Goal: Find specific page/section: Find specific page/section

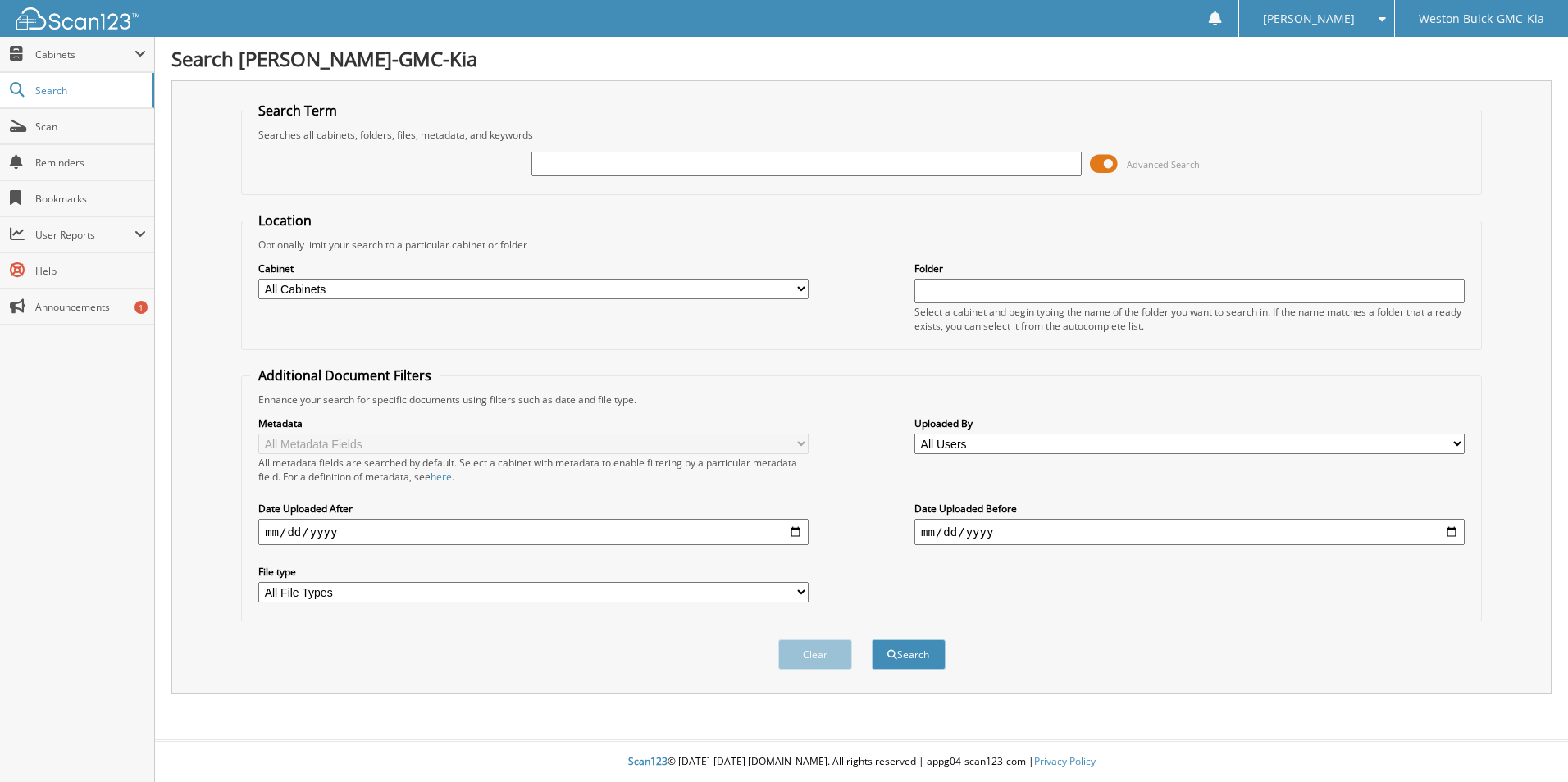
click at [575, 162] on input "text" at bounding box center [807, 163] width 551 height 24
type input "722724"
click at [872, 640] on button "Search" at bounding box center [909, 655] width 74 height 30
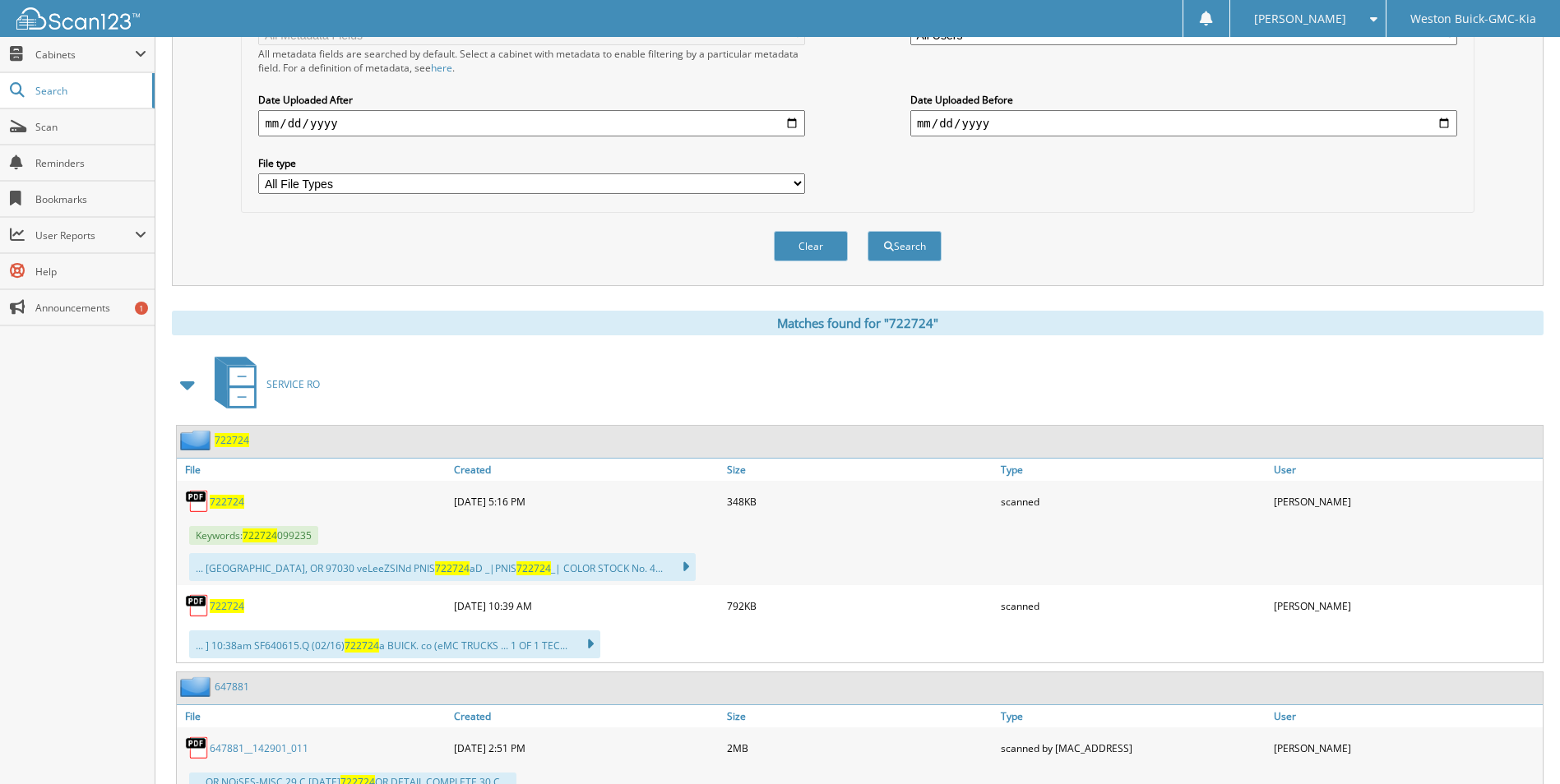
scroll to position [411, 0]
click at [231, 503] on span "722724" at bounding box center [226, 501] width 34 height 14
click at [225, 605] on span "722724" at bounding box center [226, 605] width 34 height 14
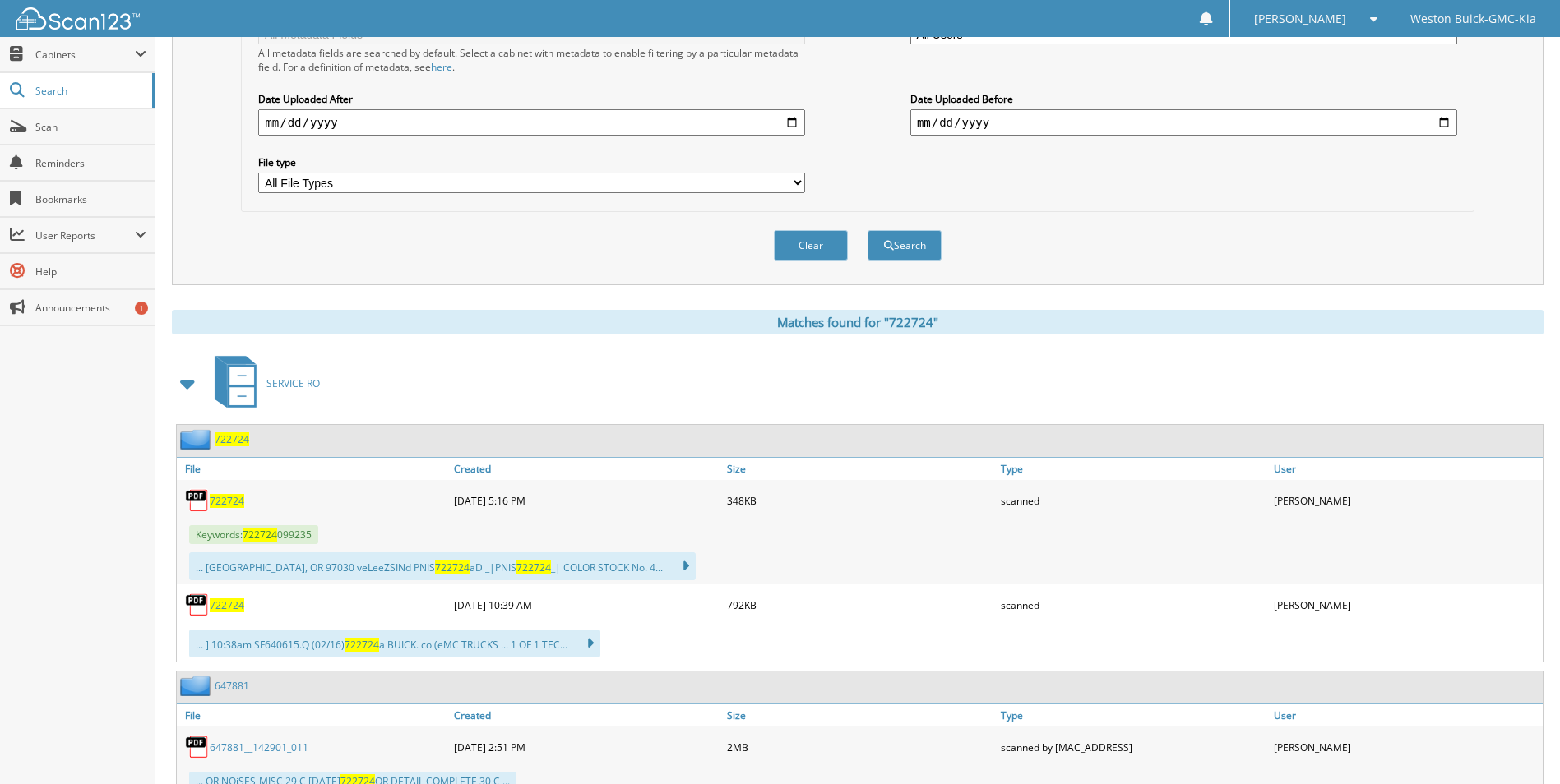
click at [206, 601] on img at bounding box center [197, 605] width 24 height 24
click at [216, 603] on span "722724" at bounding box center [226, 605] width 34 height 14
click at [200, 607] on img at bounding box center [197, 605] width 24 height 24
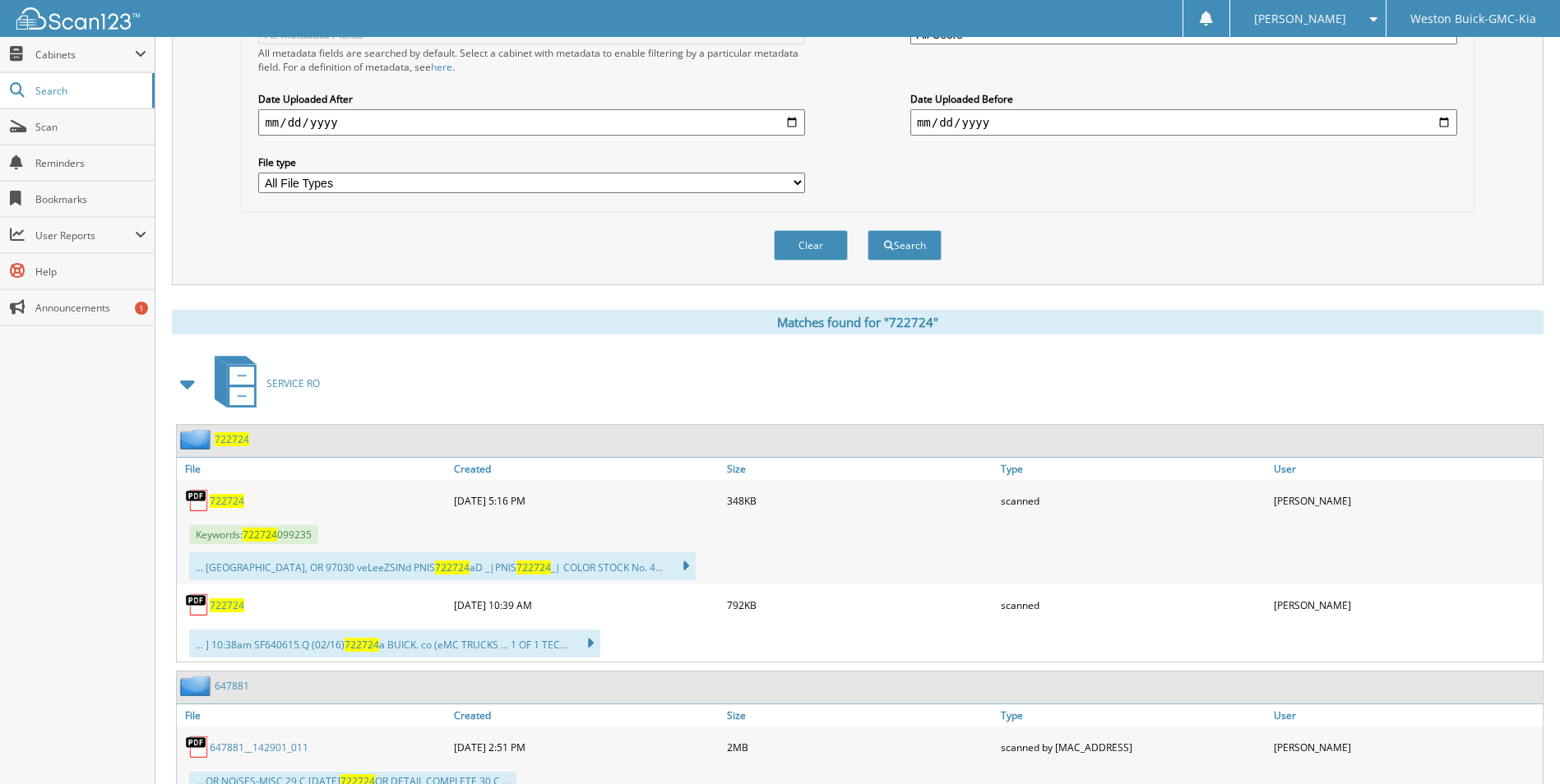
click at [237, 608] on span "722724" at bounding box center [226, 605] width 34 height 14
click at [220, 500] on span "722724" at bounding box center [226, 501] width 34 height 14
click at [225, 606] on span "722724" at bounding box center [226, 605] width 34 height 14
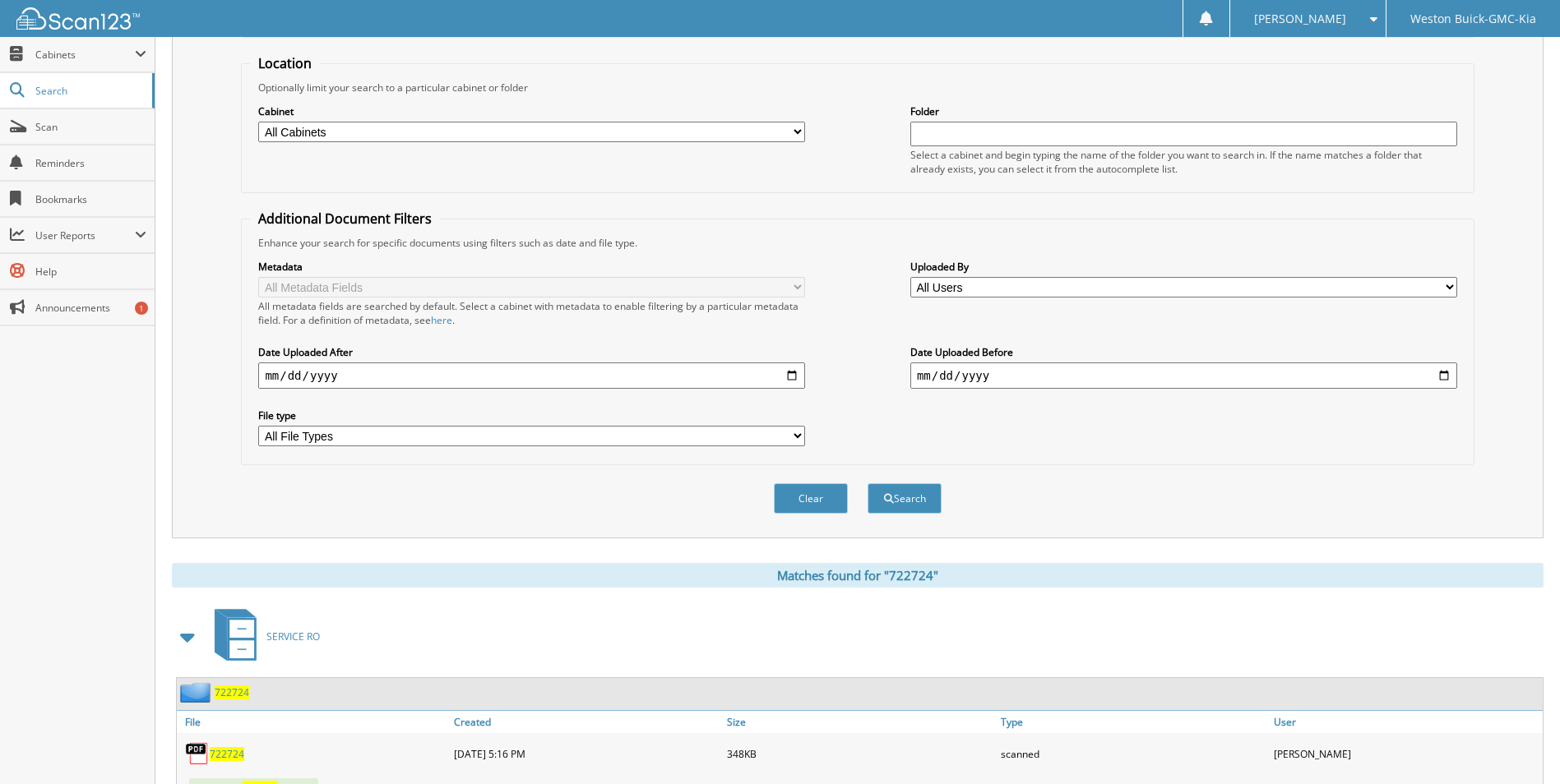
scroll to position [0, 0]
